Goal: Task Accomplishment & Management: Complete application form

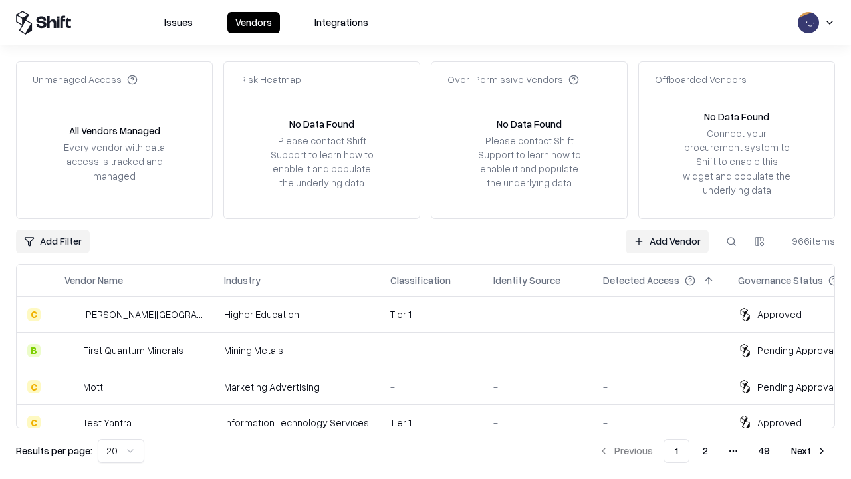
click at [667, 241] on link "Add Vendor" at bounding box center [666, 241] width 83 height 24
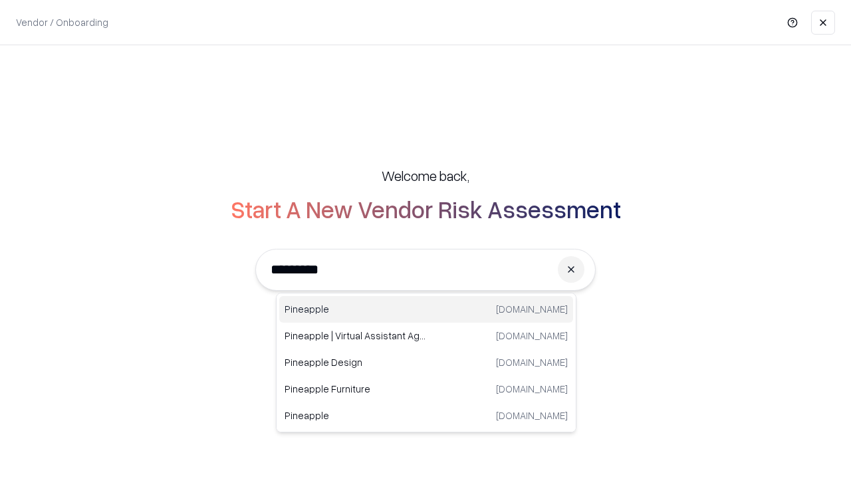
click at [426, 309] on div "Pineapple [DOMAIN_NAME]" at bounding box center [426, 309] width 294 height 27
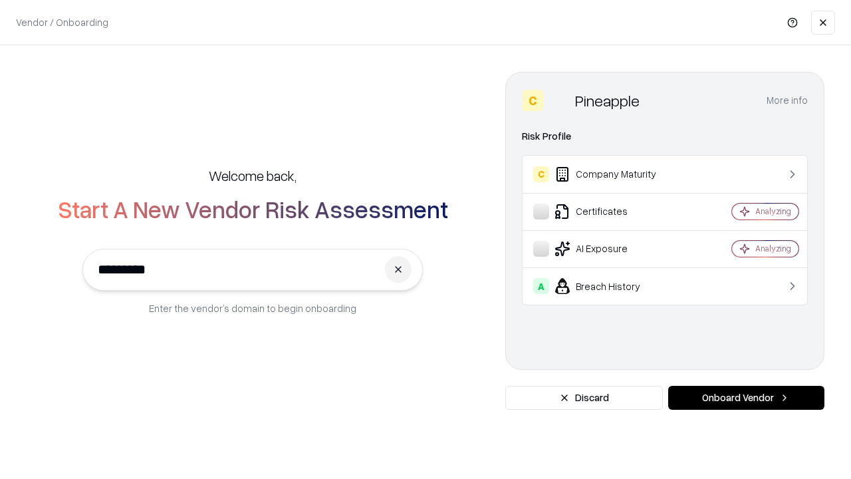
type input "*********"
click at [746, 397] on button "Onboard Vendor" at bounding box center [746, 397] width 156 height 24
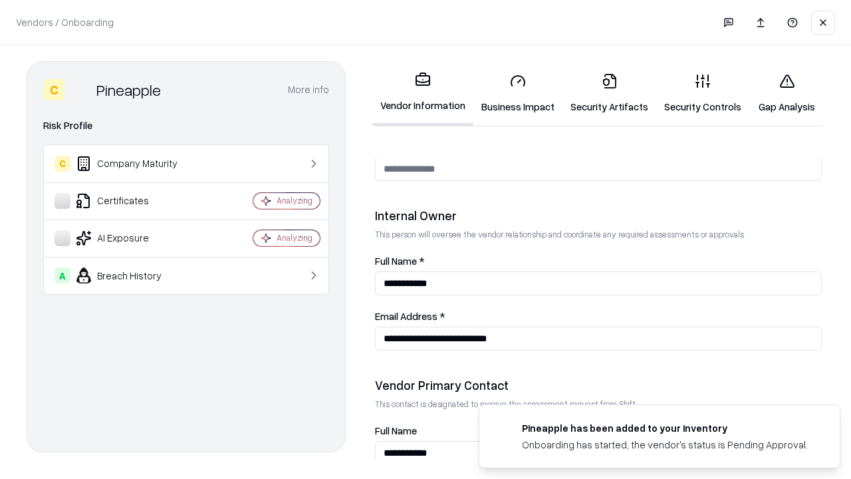
scroll to position [689, 0]
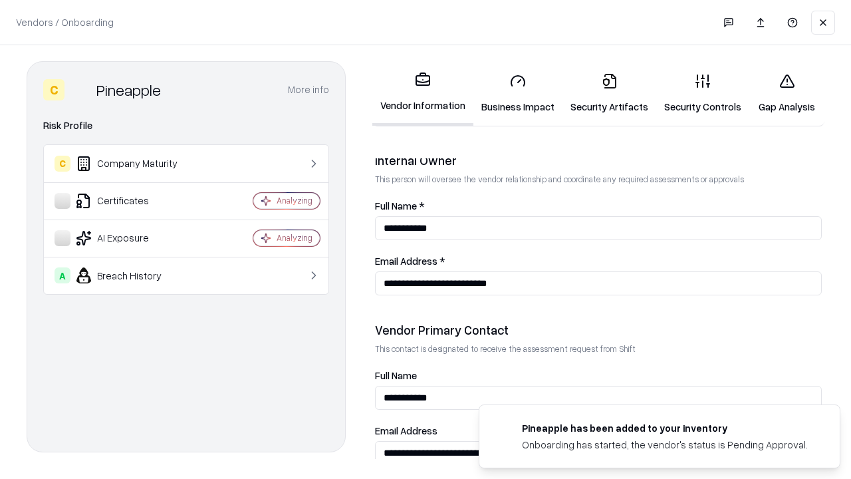
click at [518, 93] on link "Business Impact" at bounding box center [517, 93] width 89 height 62
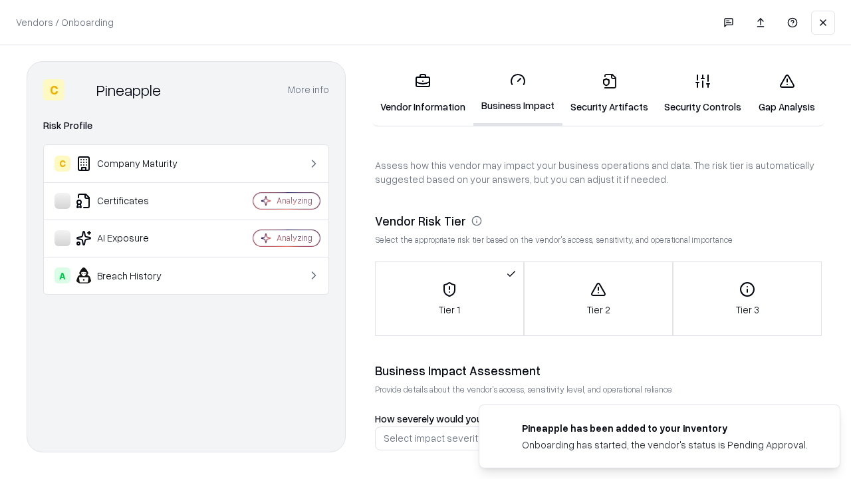
click at [609, 93] on link "Security Artifacts" at bounding box center [609, 93] width 94 height 62
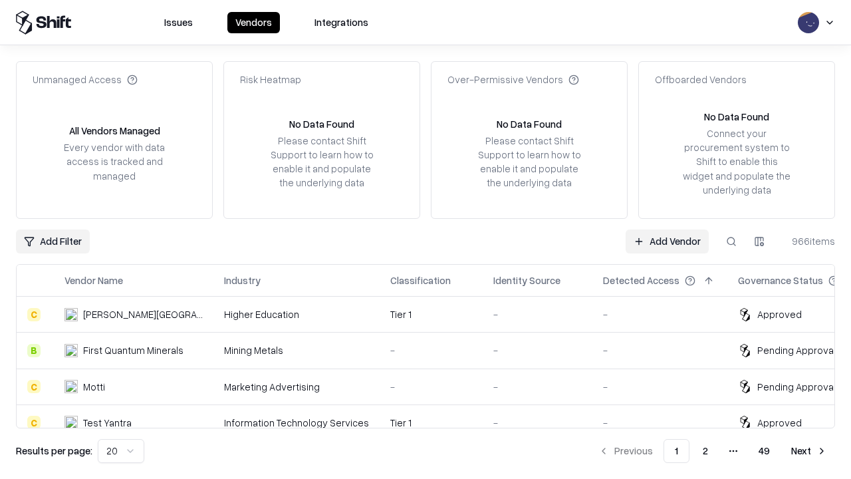
click at [667, 241] on link "Add Vendor" at bounding box center [666, 241] width 83 height 24
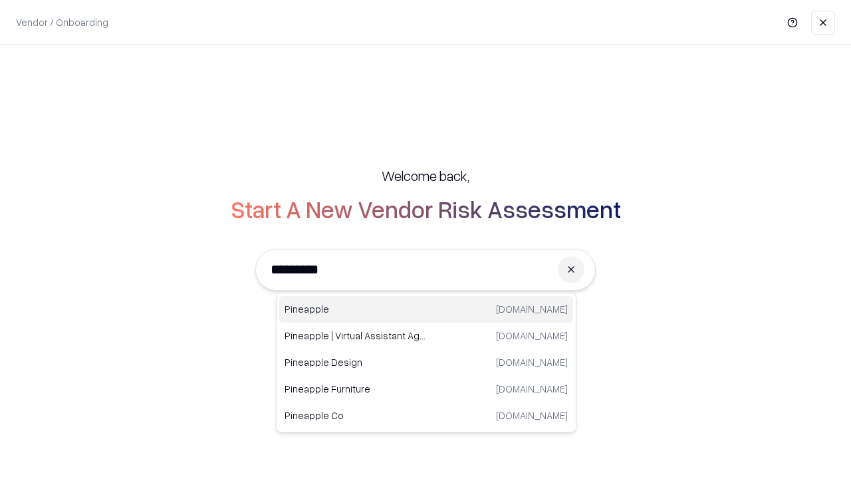
click at [426, 309] on div "Pineapple [DOMAIN_NAME]" at bounding box center [426, 309] width 294 height 27
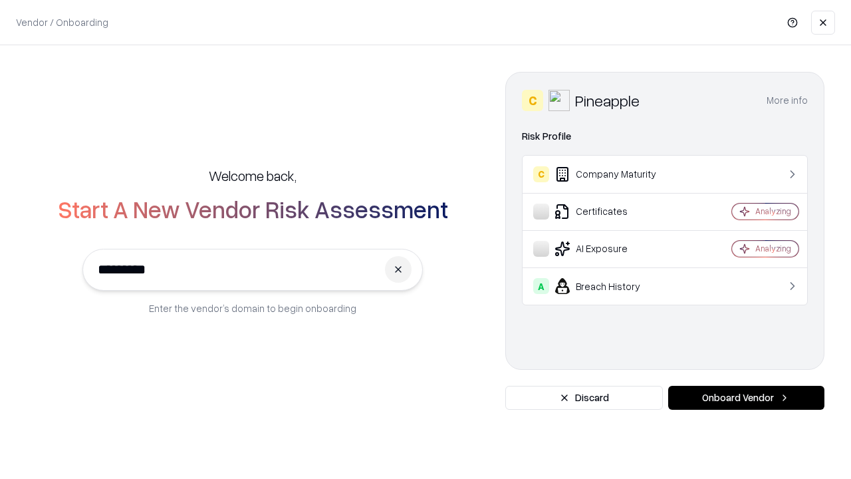
type input "*********"
click at [746, 397] on button "Onboard Vendor" at bounding box center [746, 397] width 156 height 24
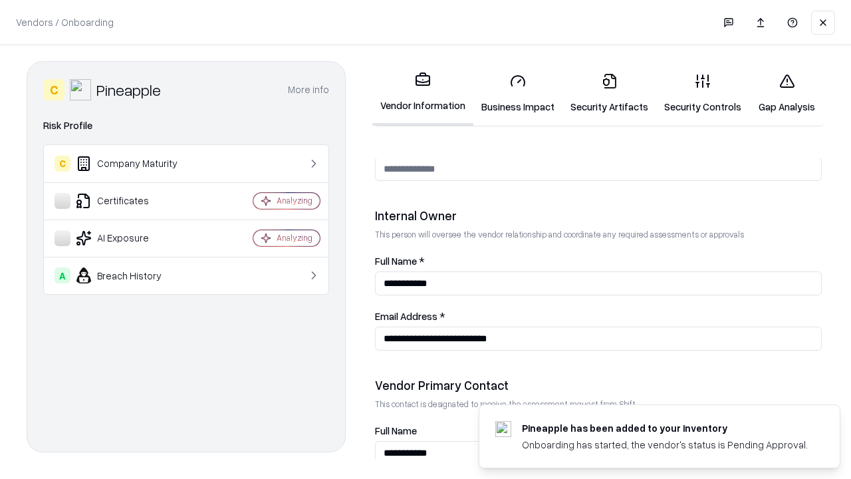
scroll to position [689, 0]
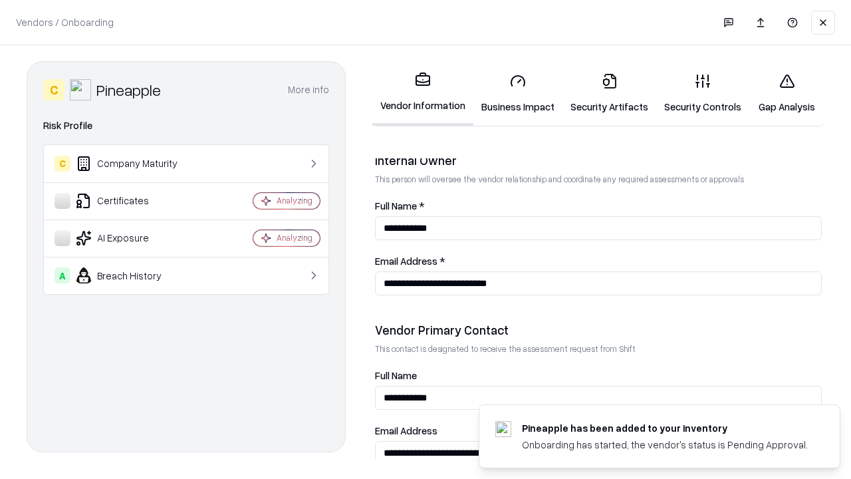
click at [786, 93] on link "Gap Analysis" at bounding box center [786, 93] width 75 height 62
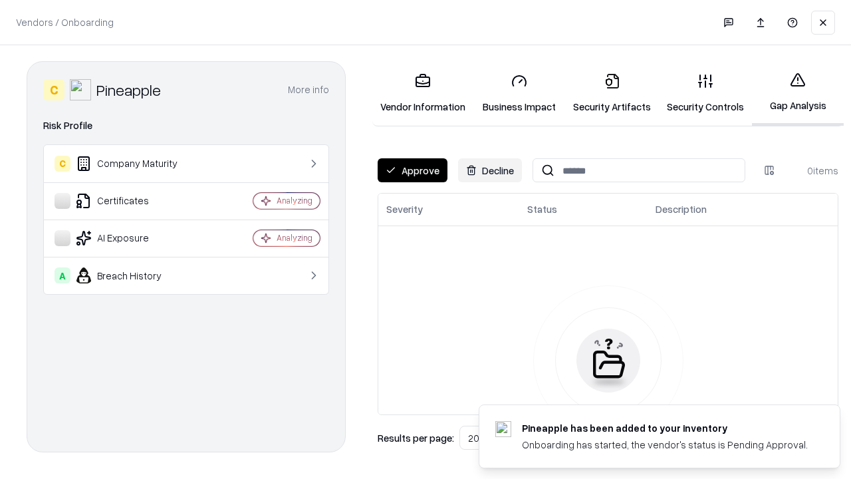
click at [412, 170] on button "Approve" at bounding box center [412, 170] width 70 height 24
